Goal: Navigation & Orientation: Find specific page/section

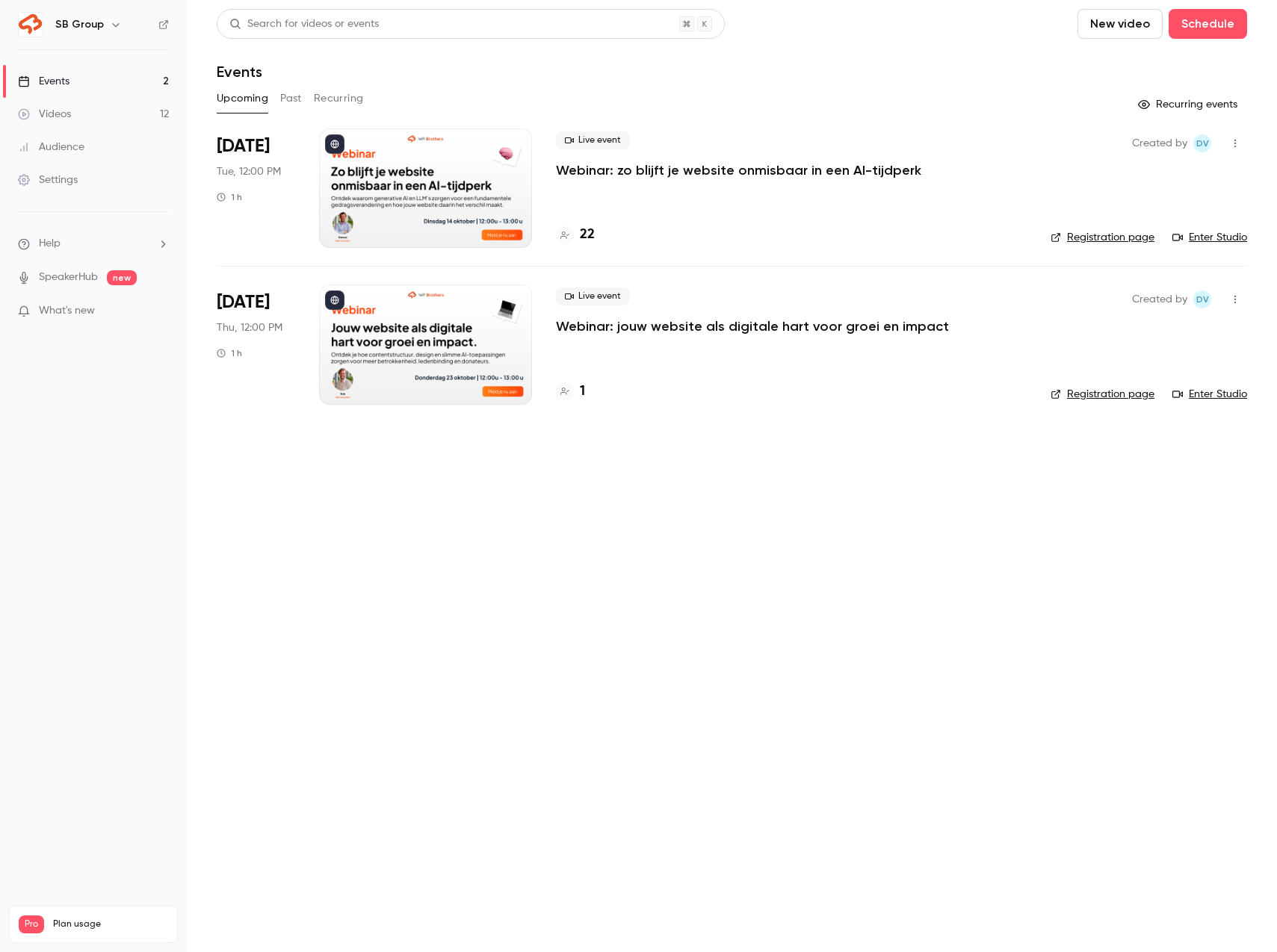
click at [95, 109] on link "Videos 12" at bounding box center [93, 114] width 187 height 33
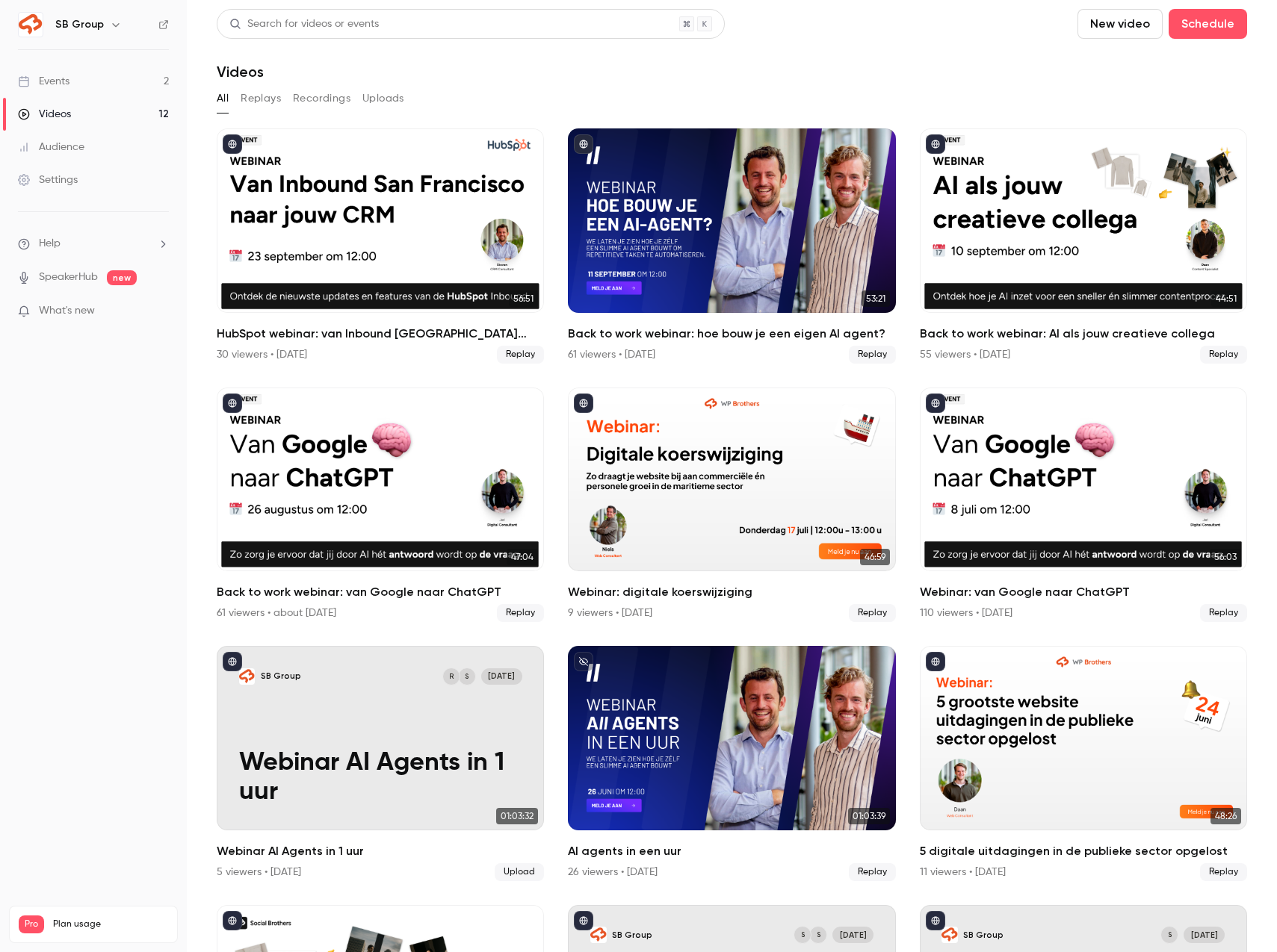
click at [111, 78] on link "Events 2" at bounding box center [93, 81] width 187 height 33
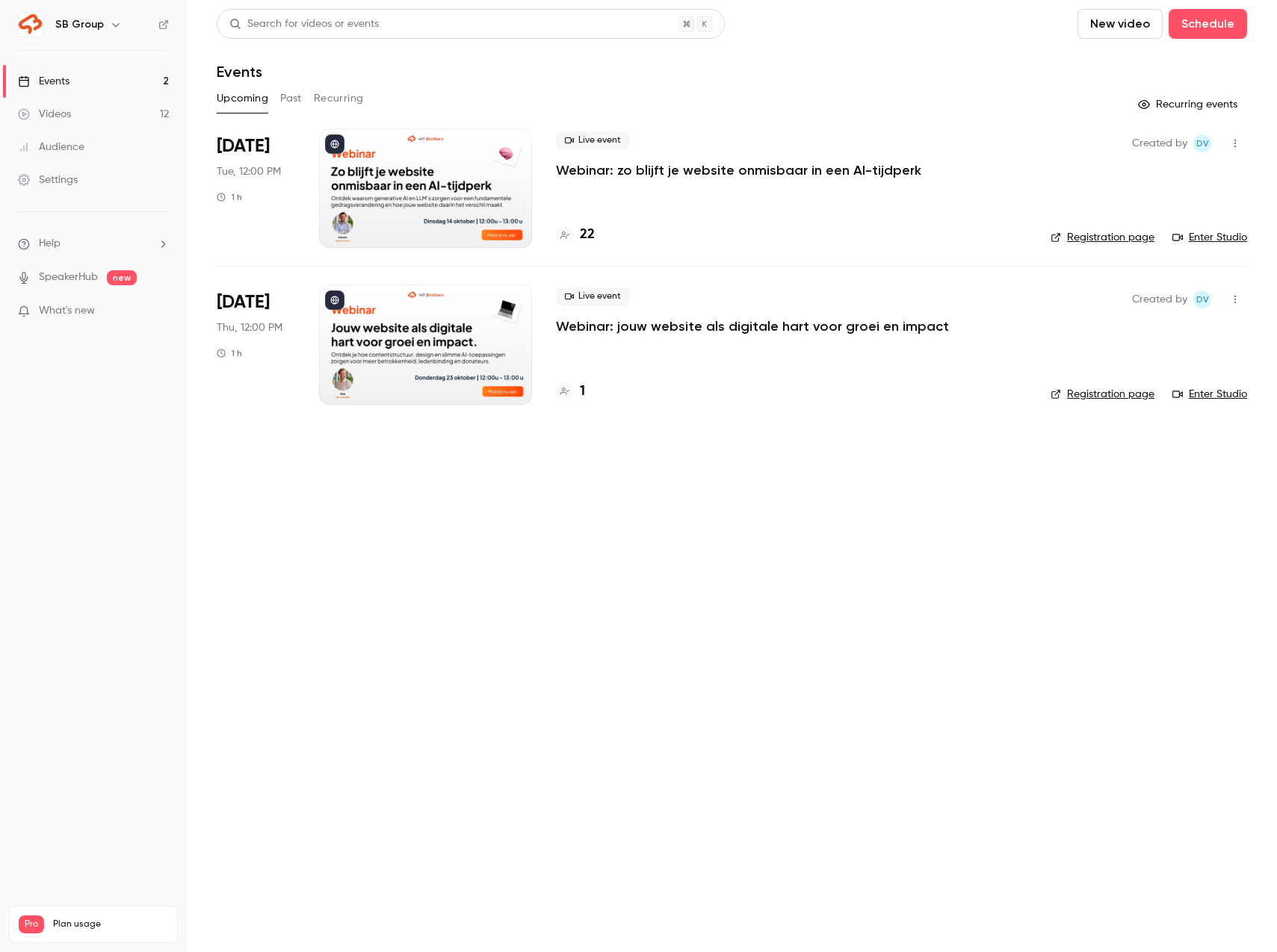
click at [296, 100] on button "Past" at bounding box center [291, 98] width 22 height 24
